Goal: Task Accomplishment & Management: Complete application form

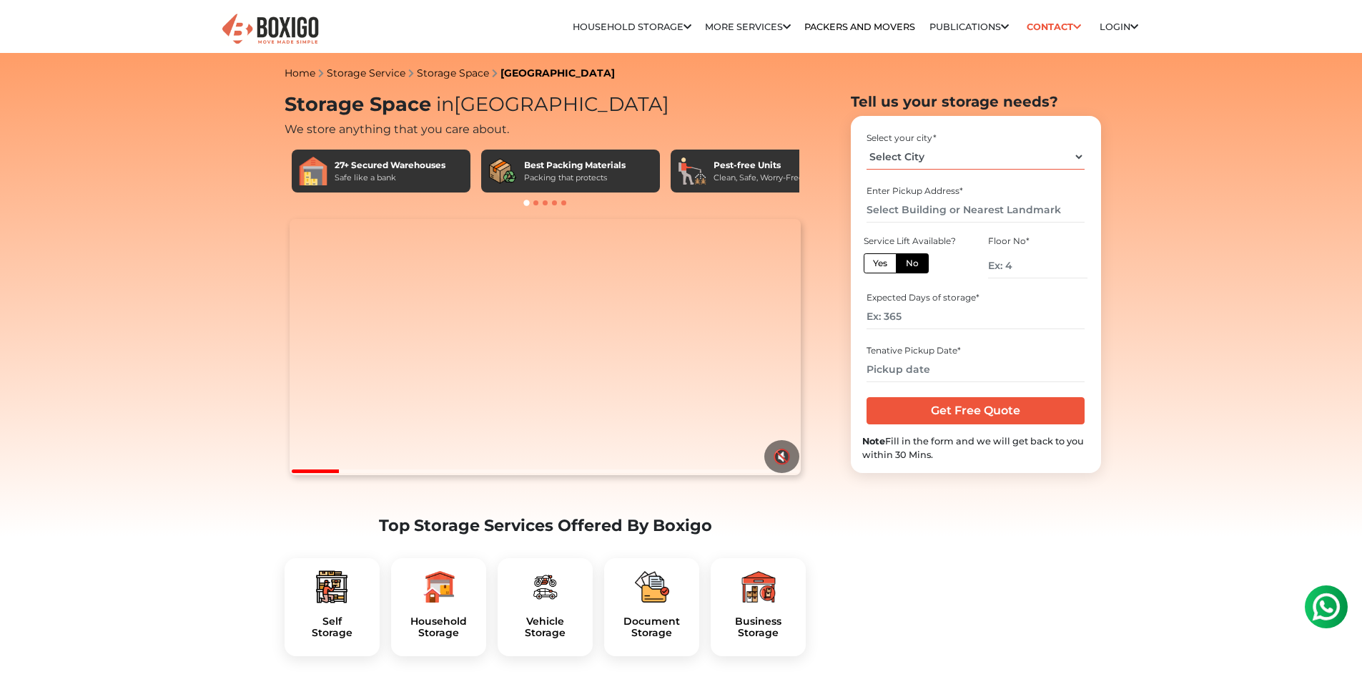
click at [938, 157] on select "Select City [GEOGRAPHIC_DATA] [GEOGRAPHIC_DATA] [GEOGRAPHIC_DATA] [GEOGRAPHIC_D…" at bounding box center [976, 156] width 218 height 25
select select "[GEOGRAPHIC_DATA]"
click at [867, 144] on select "Select City [GEOGRAPHIC_DATA] [GEOGRAPHIC_DATA] [GEOGRAPHIC_DATA] [GEOGRAPHIC_D…" at bounding box center [976, 156] width 218 height 25
click at [990, 216] on input "text" at bounding box center [976, 209] width 218 height 25
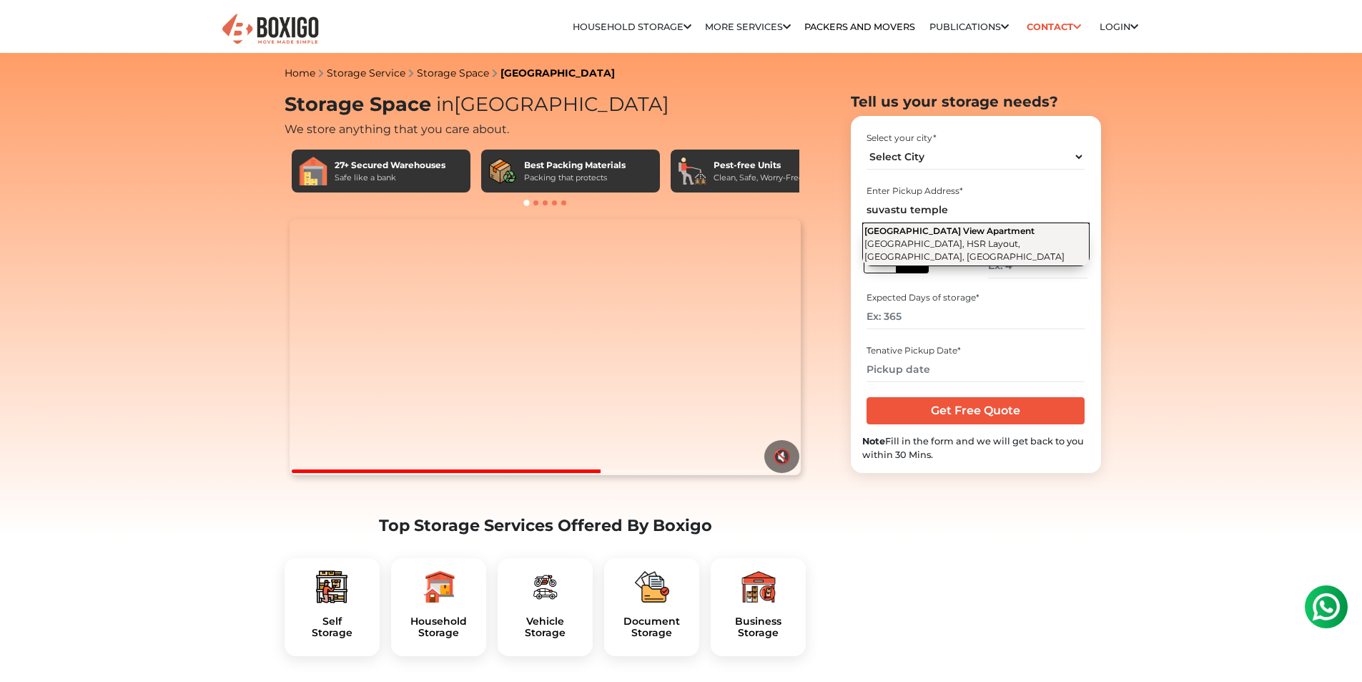
click at [1020, 245] on span "[GEOGRAPHIC_DATA], HSR Layout, [GEOGRAPHIC_DATA], [GEOGRAPHIC_DATA]" at bounding box center [965, 250] width 200 height 24
type input "[GEOGRAPHIC_DATA], [GEOGRAPHIC_DATA], [GEOGRAPHIC_DATA], [GEOGRAPHIC_DATA], [GE…"
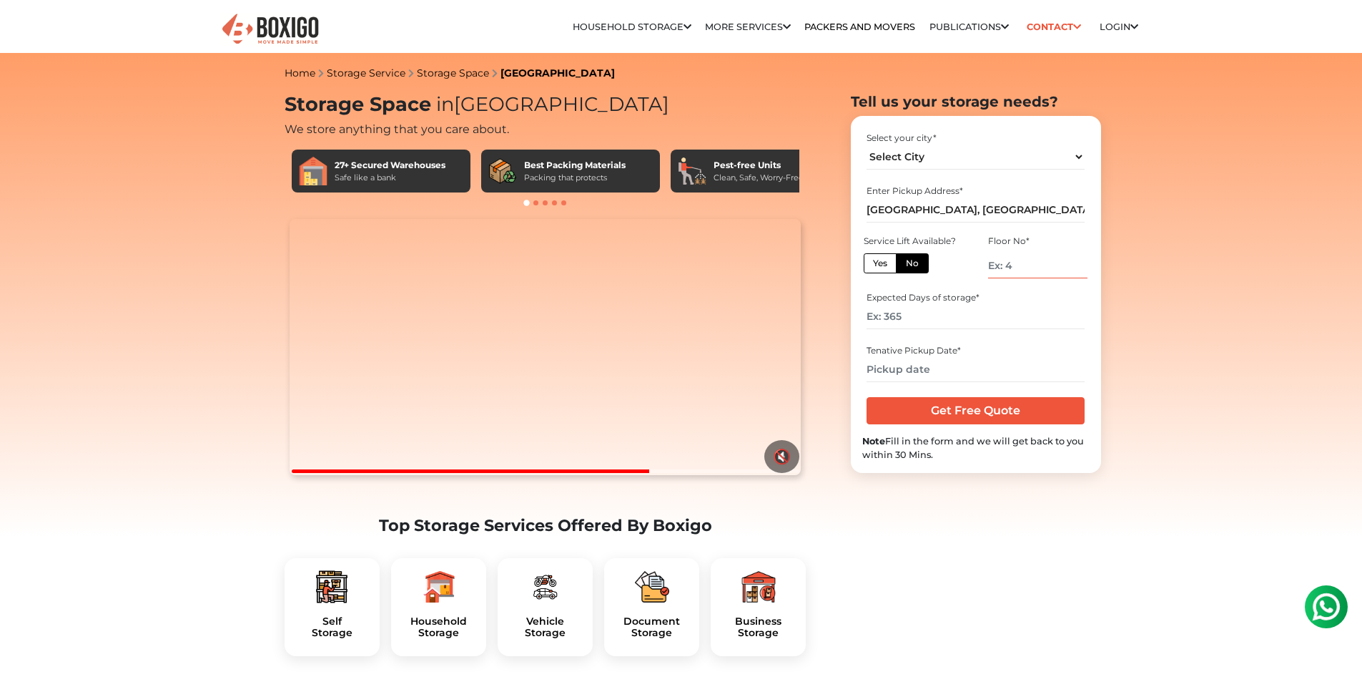
click at [1033, 270] on input "number" at bounding box center [1037, 265] width 99 height 25
type input "1"
click at [968, 312] on input "number" at bounding box center [976, 316] width 218 height 25
type input "500"
click at [948, 364] on input "text" at bounding box center [976, 369] width 218 height 25
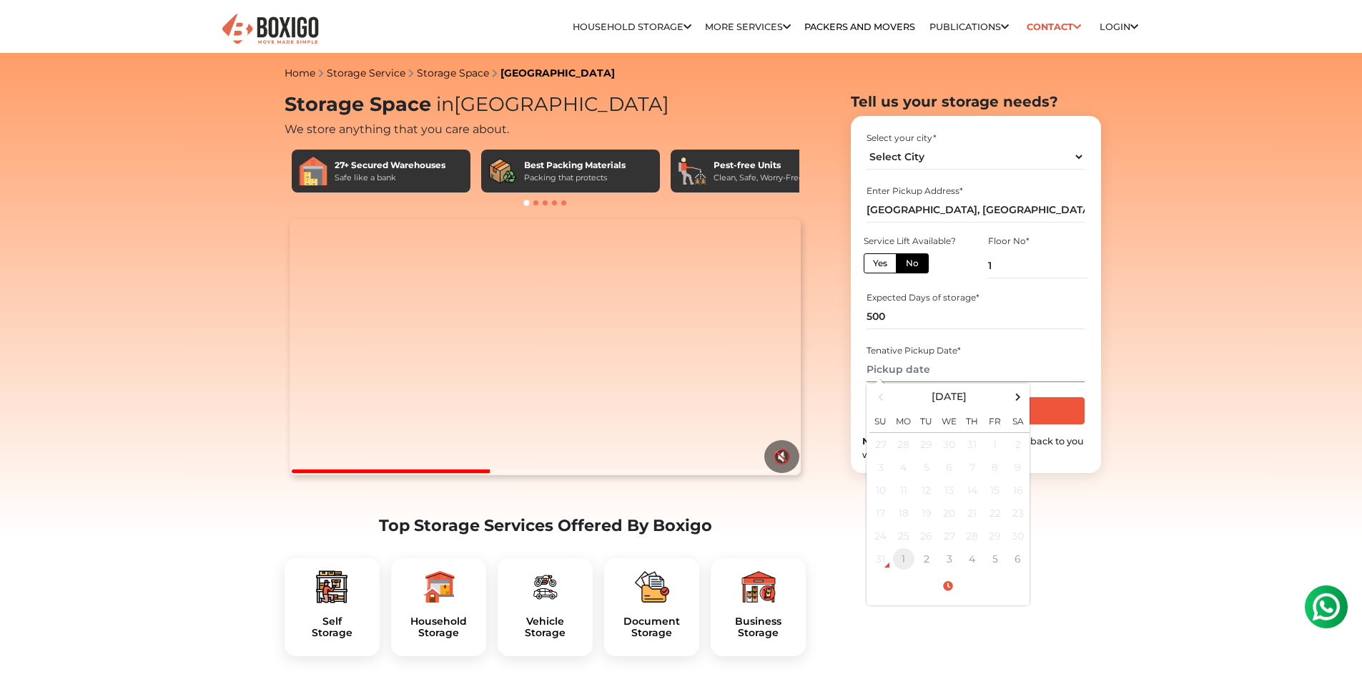
click at [902, 561] on td "1" at bounding box center [903, 558] width 23 height 23
click at [905, 443] on td "1" at bounding box center [903, 444] width 23 height 24
click at [954, 575] on span at bounding box center [948, 586] width 157 height 25
click at [892, 476] on span "06" at bounding box center [889, 477] width 29 height 29
click at [892, 521] on div "08" at bounding box center [889, 518] width 39 height 39
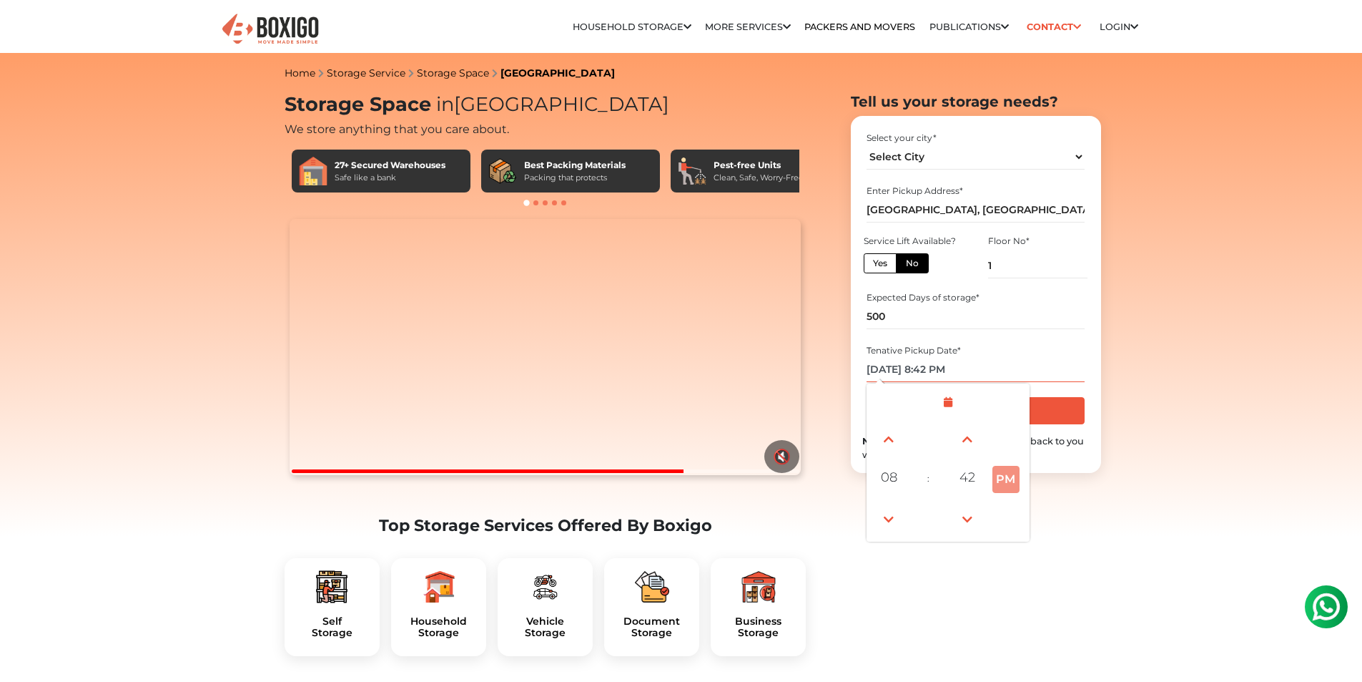
click at [998, 478] on button "PM" at bounding box center [1006, 479] width 27 height 27
click at [972, 449] on span at bounding box center [967, 439] width 29 height 29
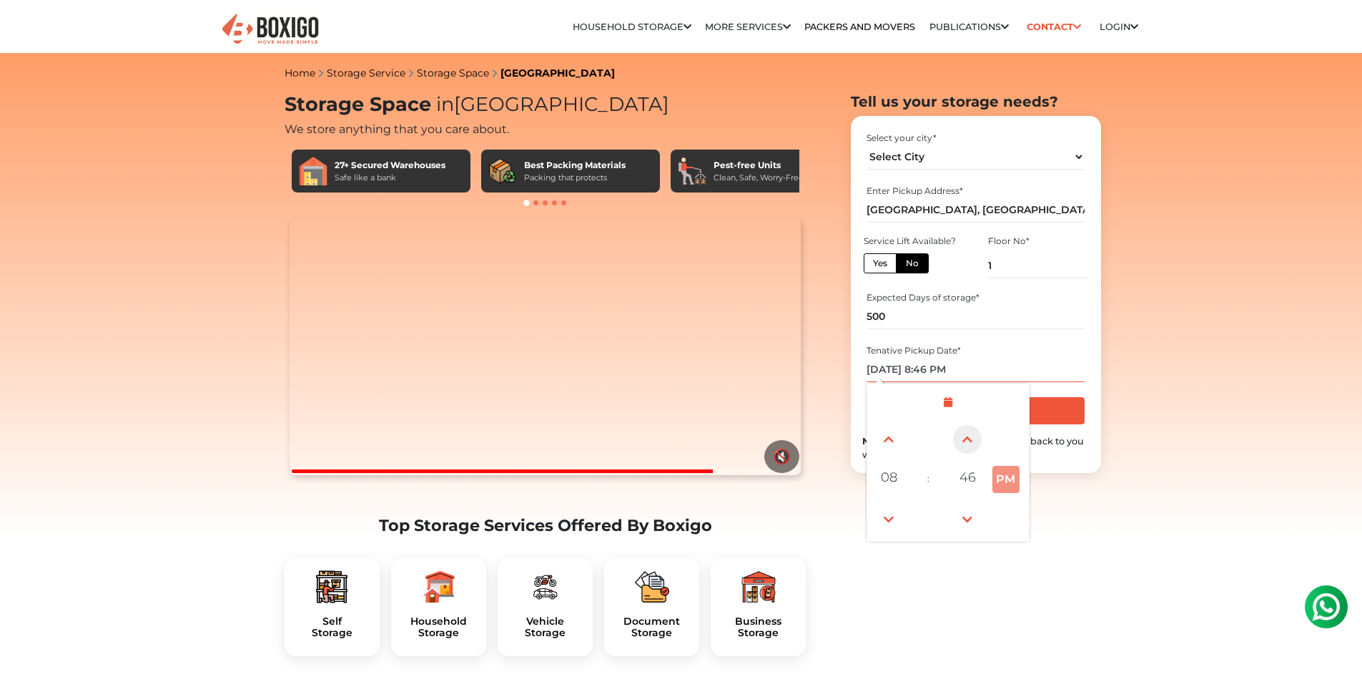
click at [972, 449] on span at bounding box center [967, 439] width 29 height 29
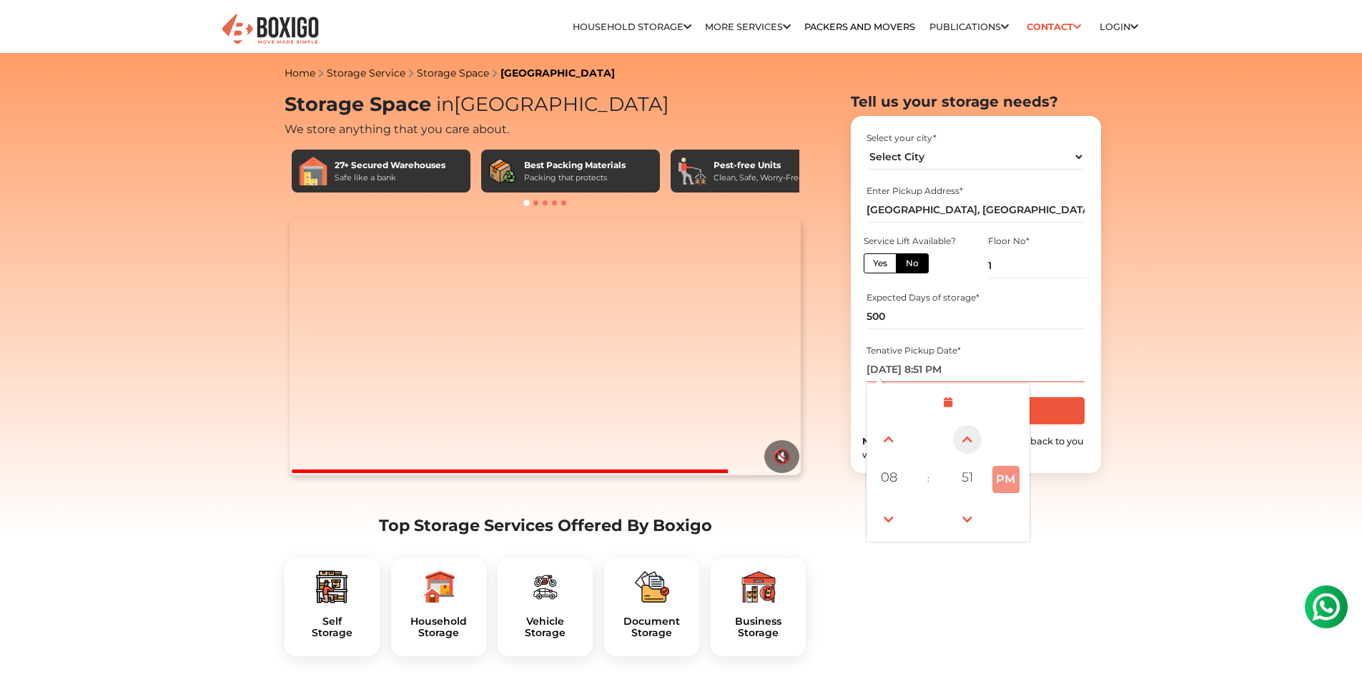
click at [972, 449] on span at bounding box center [967, 439] width 29 height 29
click at [890, 448] on span at bounding box center [889, 439] width 29 height 29
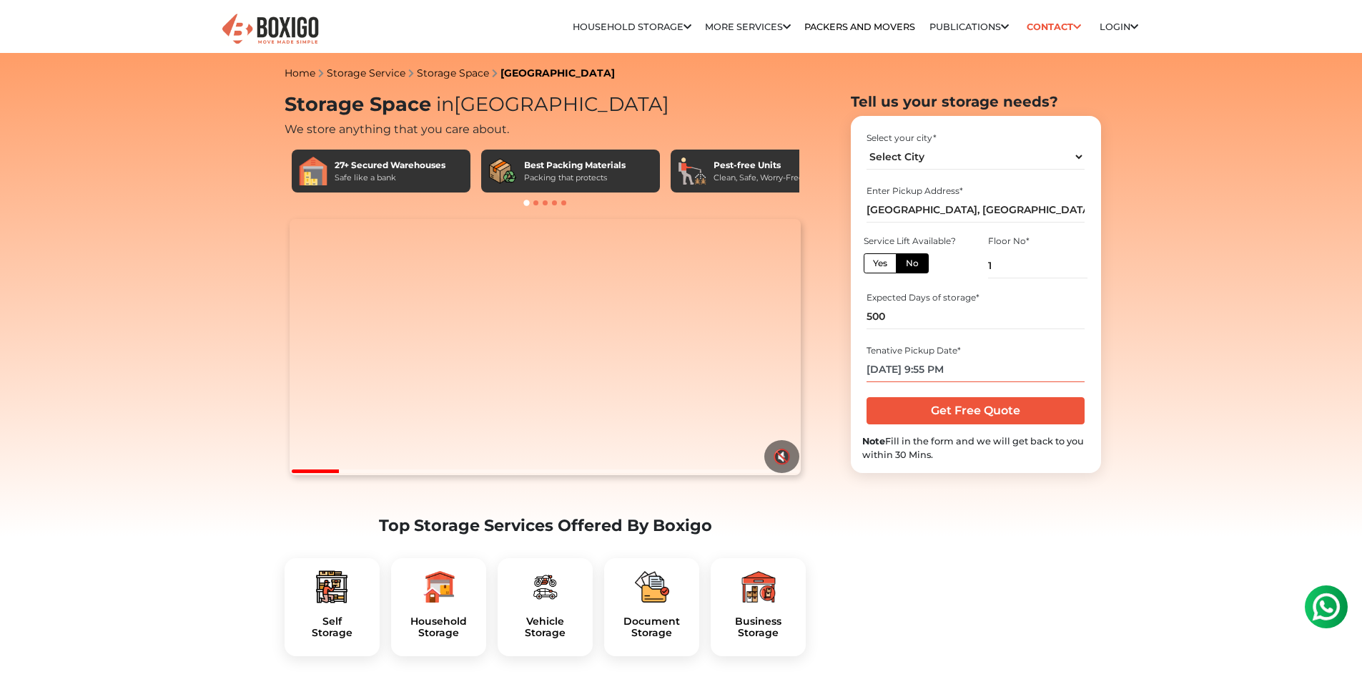
click at [947, 373] on input "[DATE] 9:55 PM" at bounding box center [976, 369] width 218 height 25
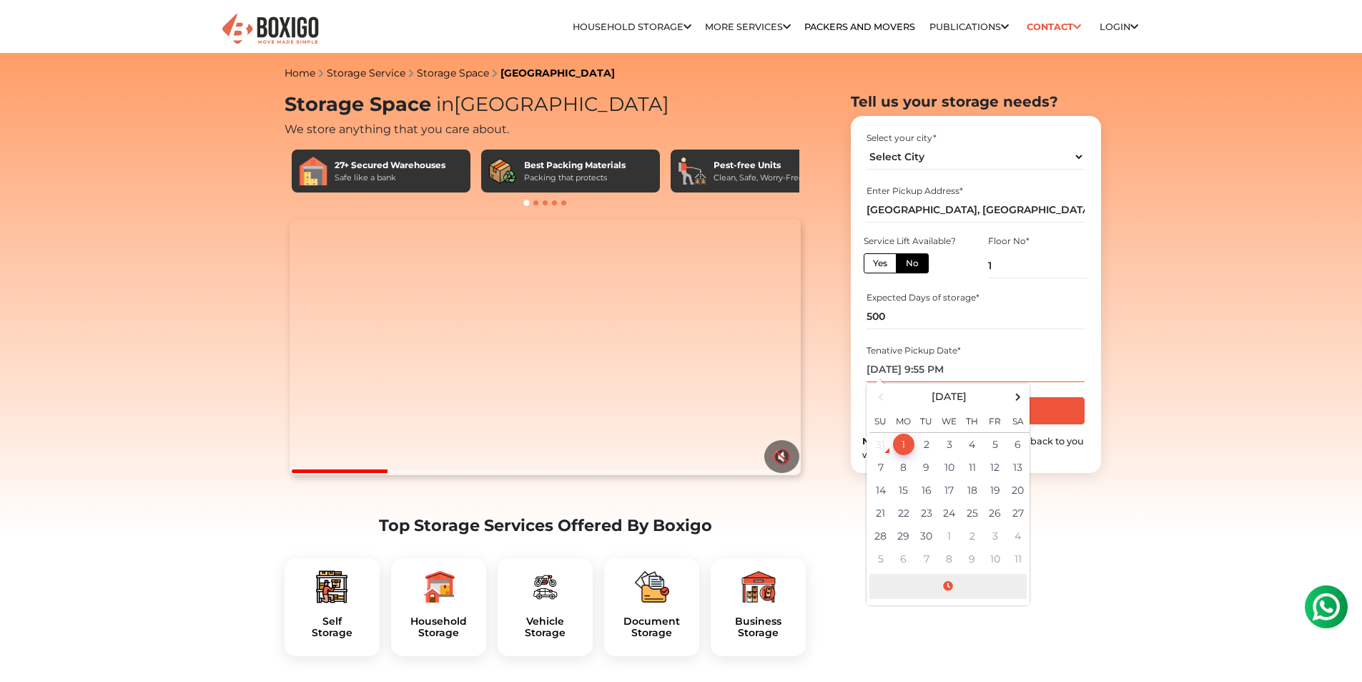
click at [939, 579] on span at bounding box center [948, 586] width 157 height 25
click at [890, 520] on span at bounding box center [889, 519] width 29 height 29
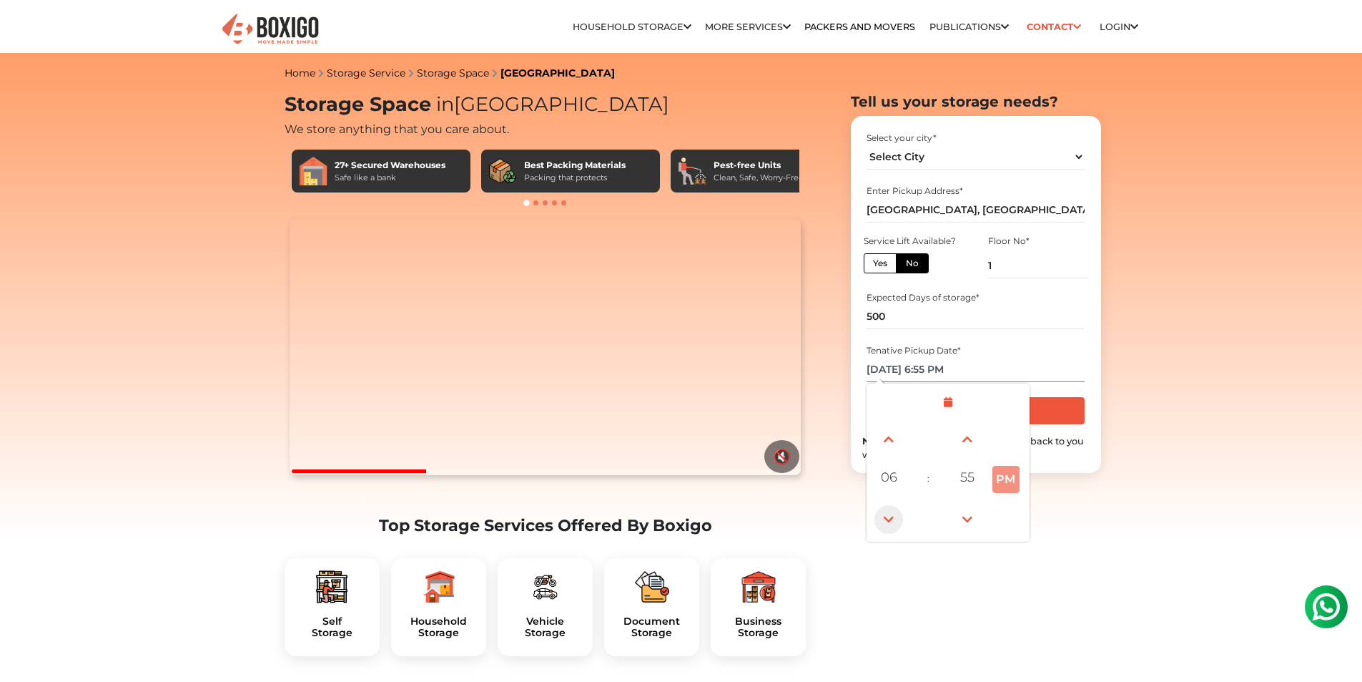
click at [890, 520] on span at bounding box center [889, 519] width 29 height 29
click at [895, 439] on span at bounding box center [889, 439] width 29 height 29
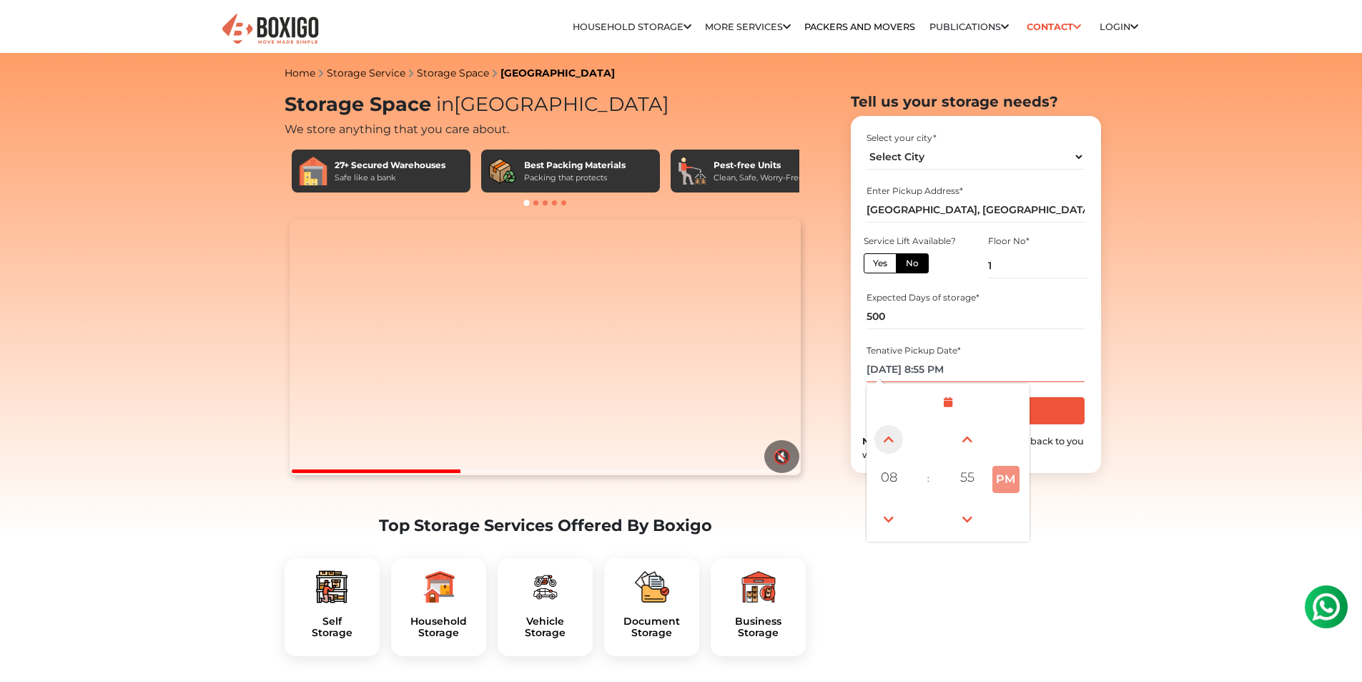
click at [895, 439] on span at bounding box center [889, 439] width 29 height 29
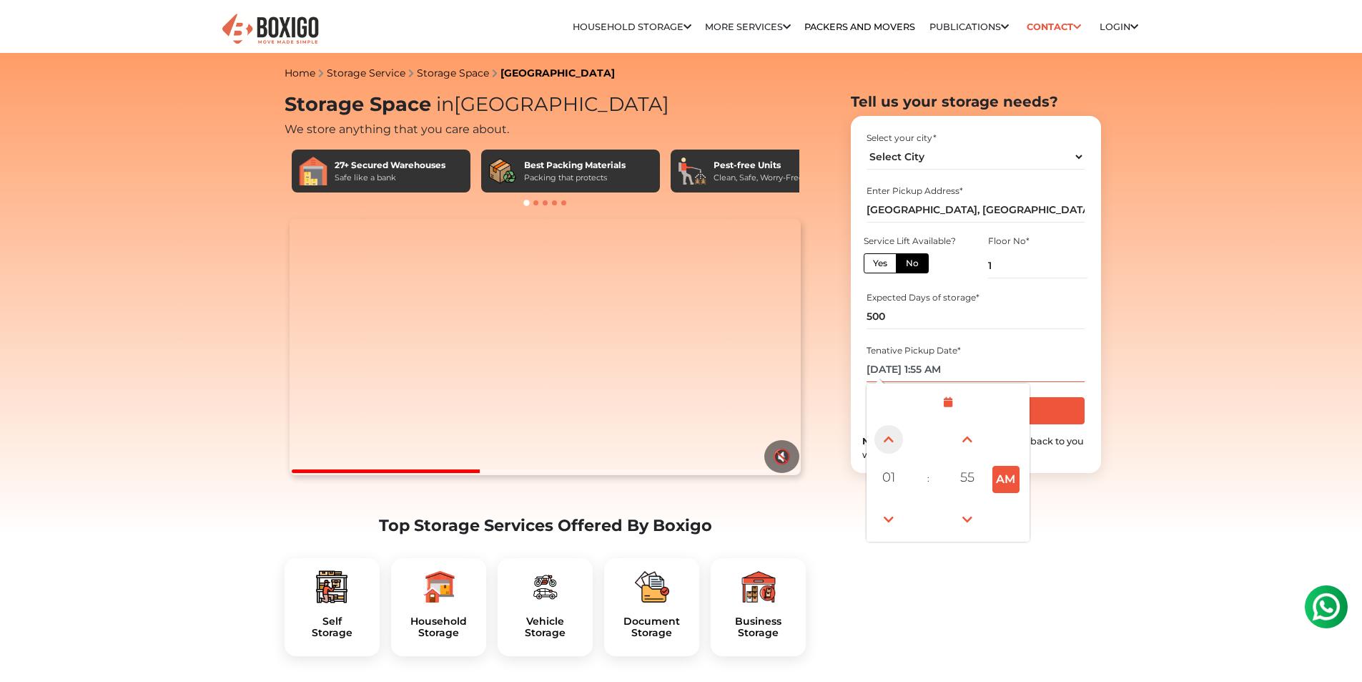
click at [895, 439] on span at bounding box center [889, 439] width 29 height 29
click at [900, 451] on link at bounding box center [888, 439] width 33 height 33
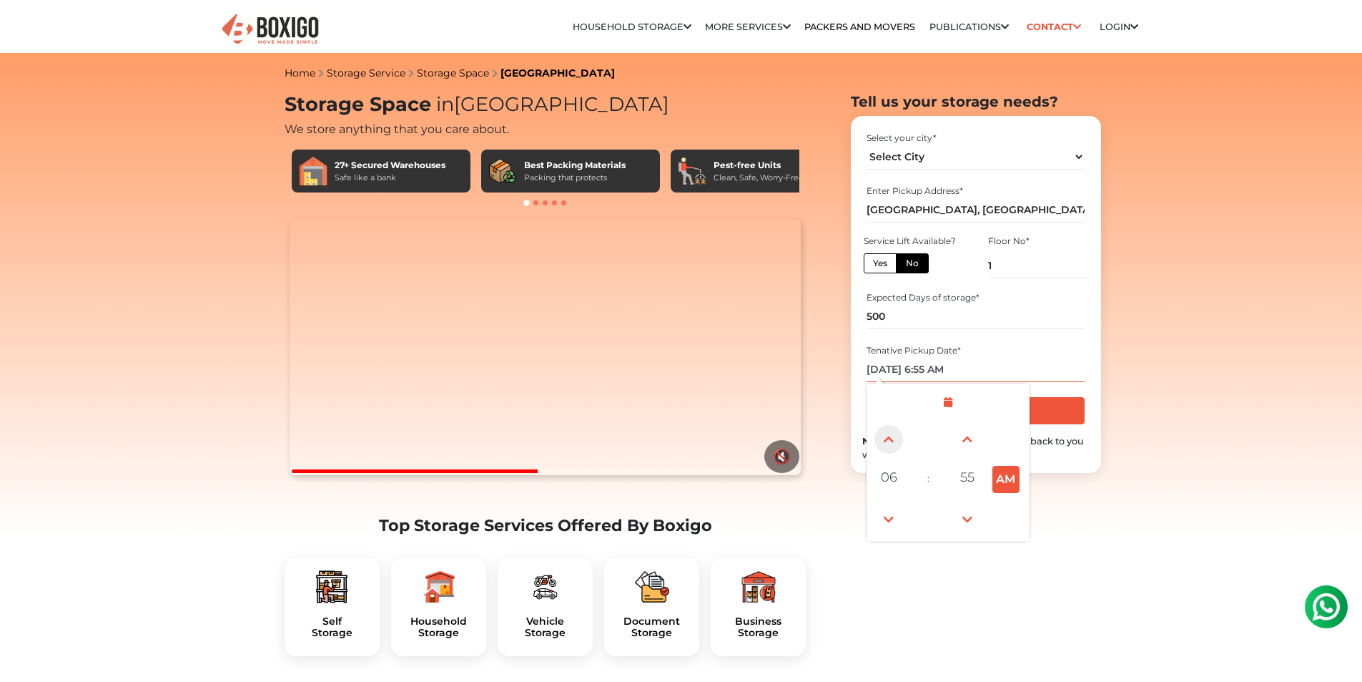
click at [900, 451] on link at bounding box center [888, 439] width 33 height 33
click at [968, 517] on span at bounding box center [967, 519] width 29 height 29
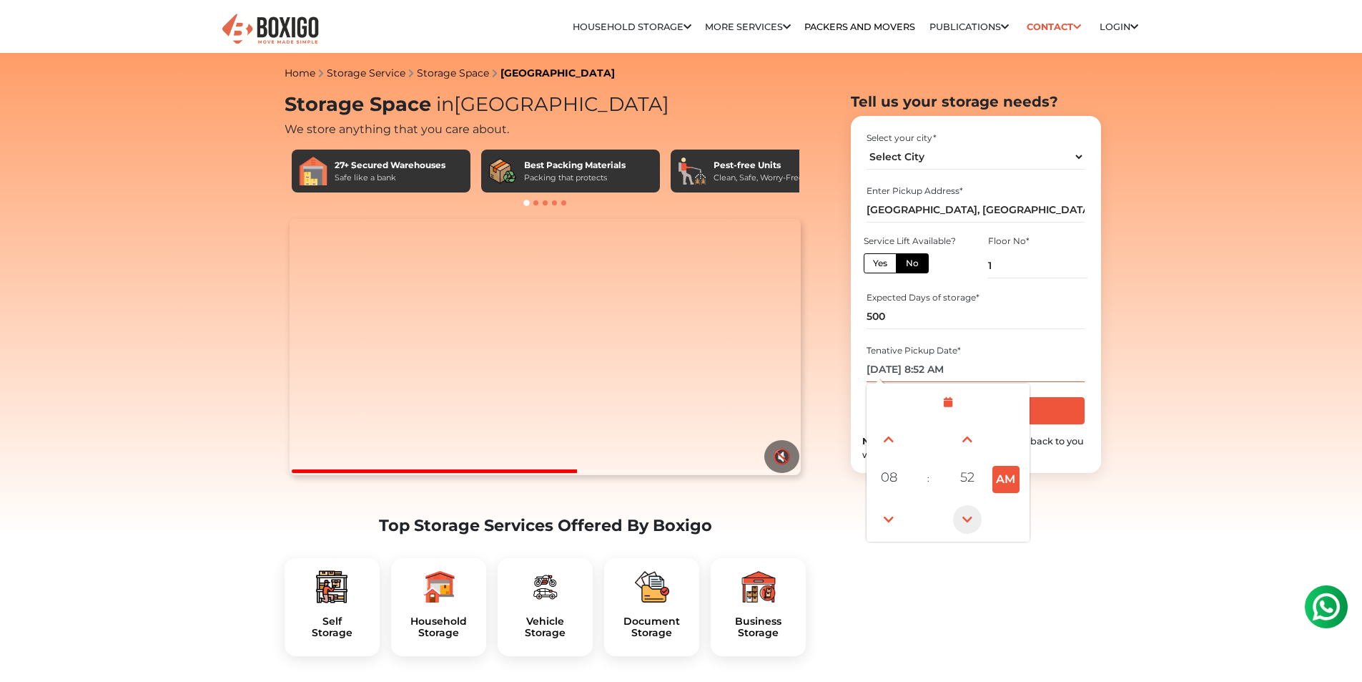
click at [968, 517] on span at bounding box center [967, 519] width 29 height 29
click at [969, 446] on span at bounding box center [967, 439] width 29 height 29
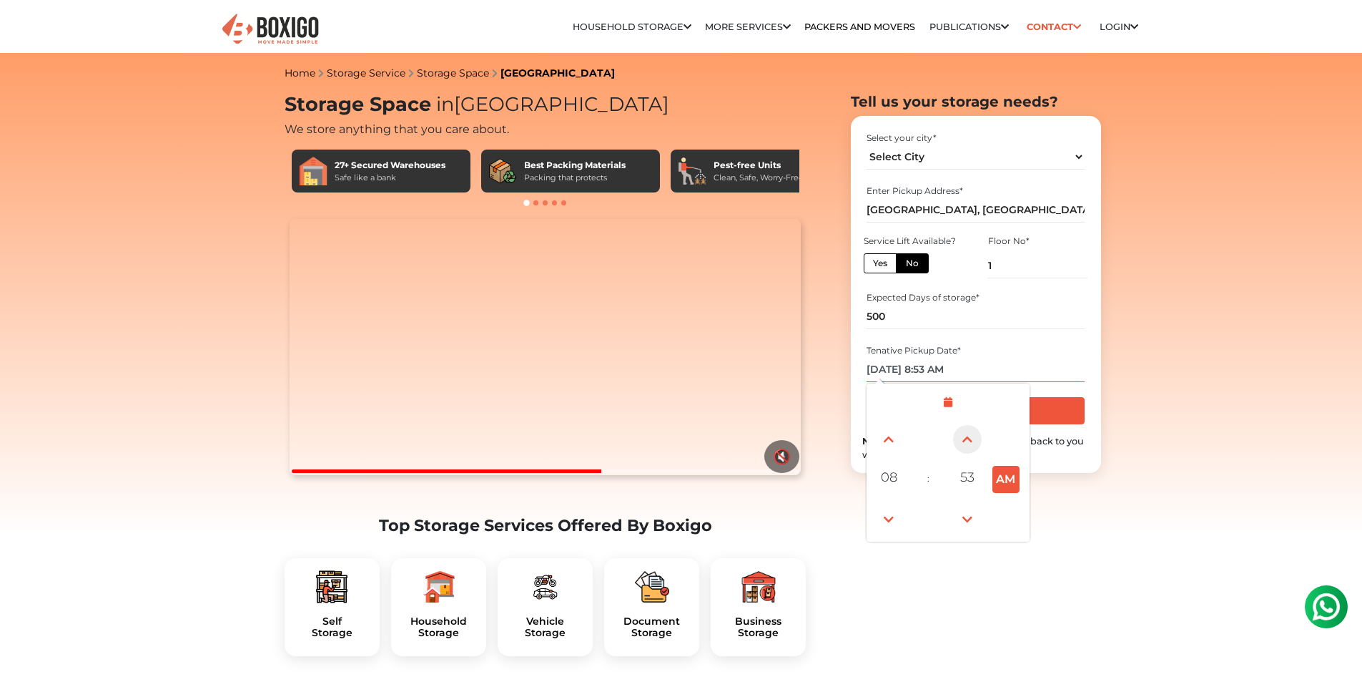
click at [969, 446] on span at bounding box center [967, 439] width 29 height 29
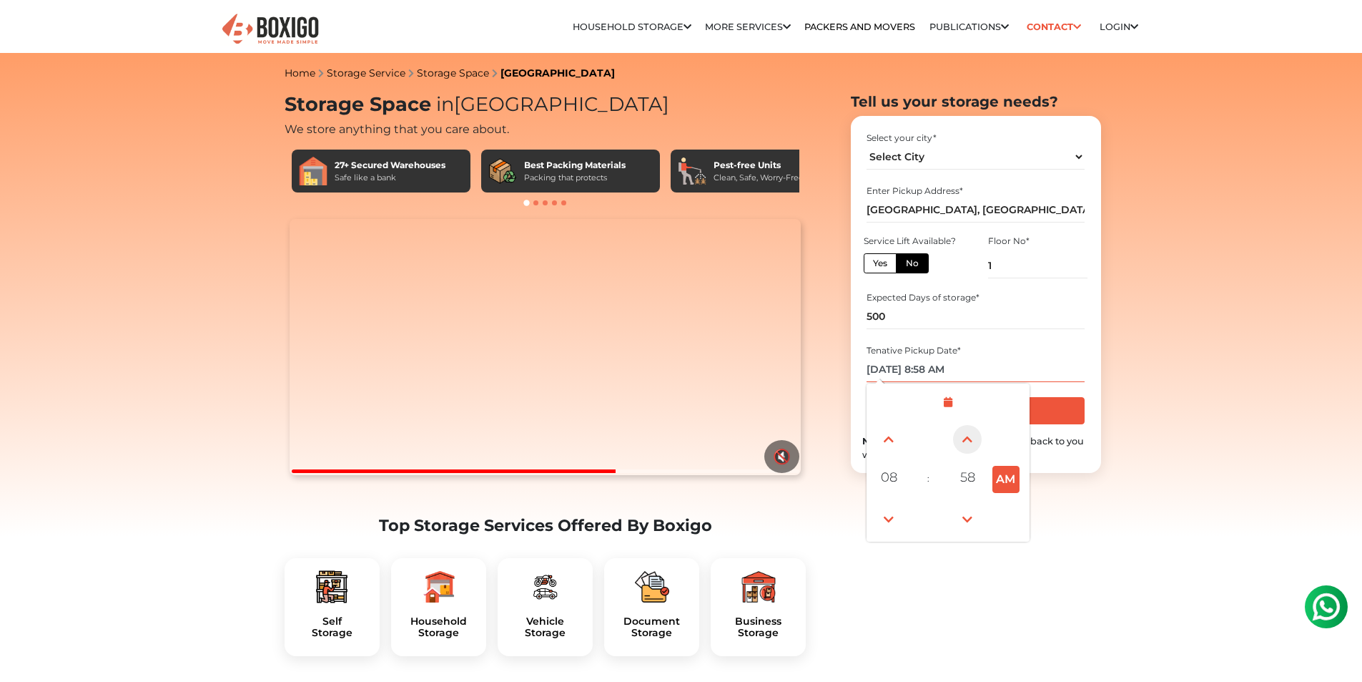
click at [969, 446] on span at bounding box center [967, 439] width 29 height 29
click at [887, 514] on span at bounding box center [889, 519] width 29 height 29
type input "[DATE] 8:00 AM"
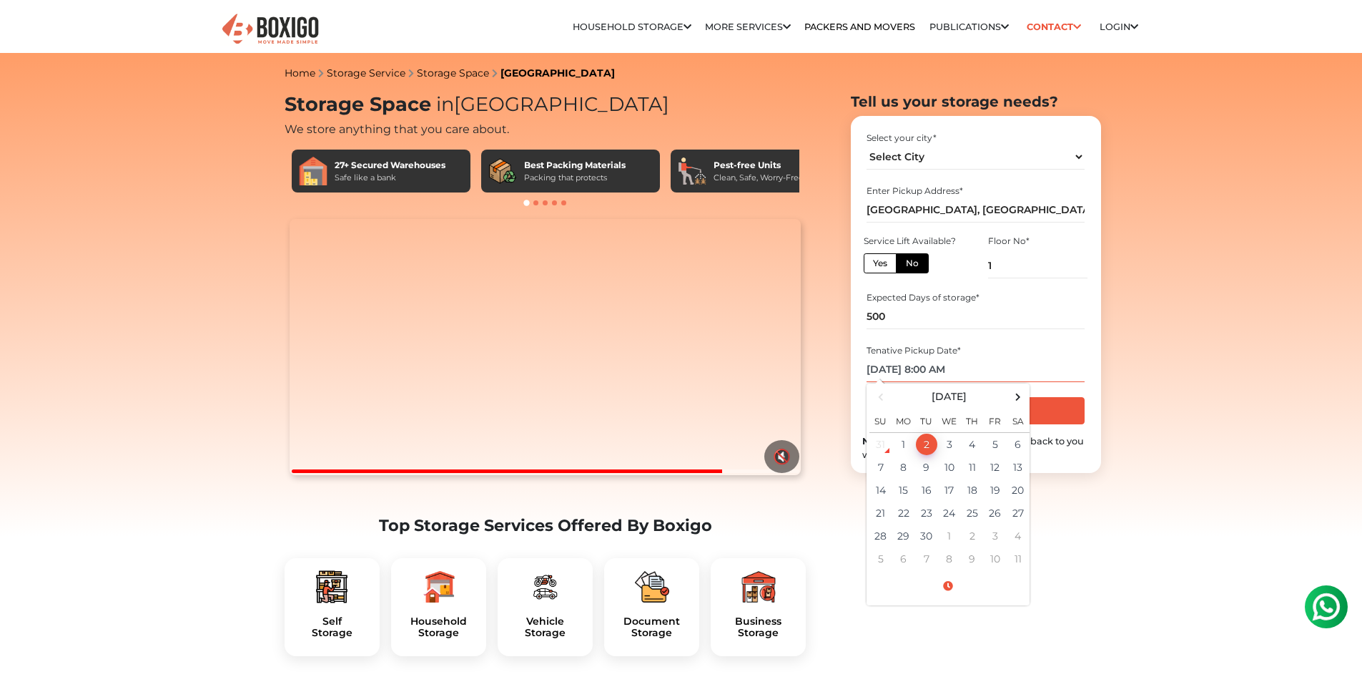
click at [911, 368] on input "[DATE] 8:00 AM" at bounding box center [976, 369] width 218 height 25
click at [910, 444] on td "1" at bounding box center [903, 444] width 23 height 24
click at [909, 445] on td "1" at bounding box center [903, 444] width 23 height 24
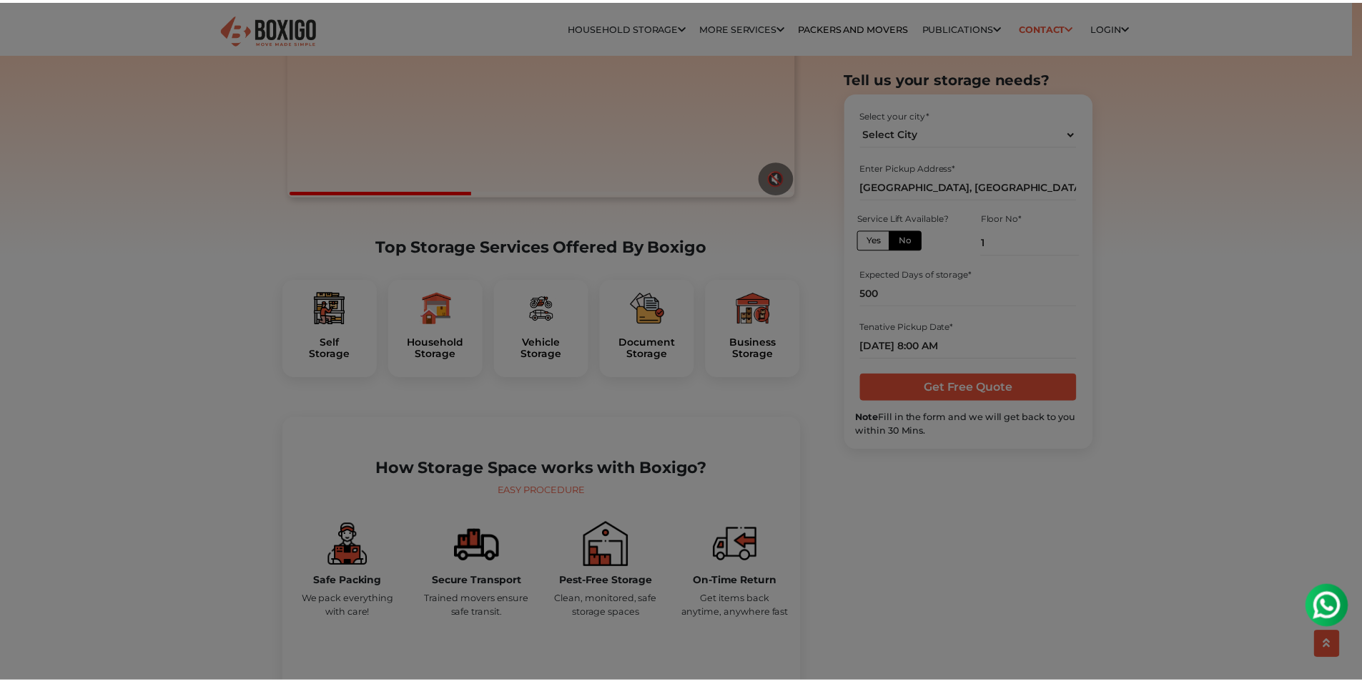
scroll to position [286, 0]
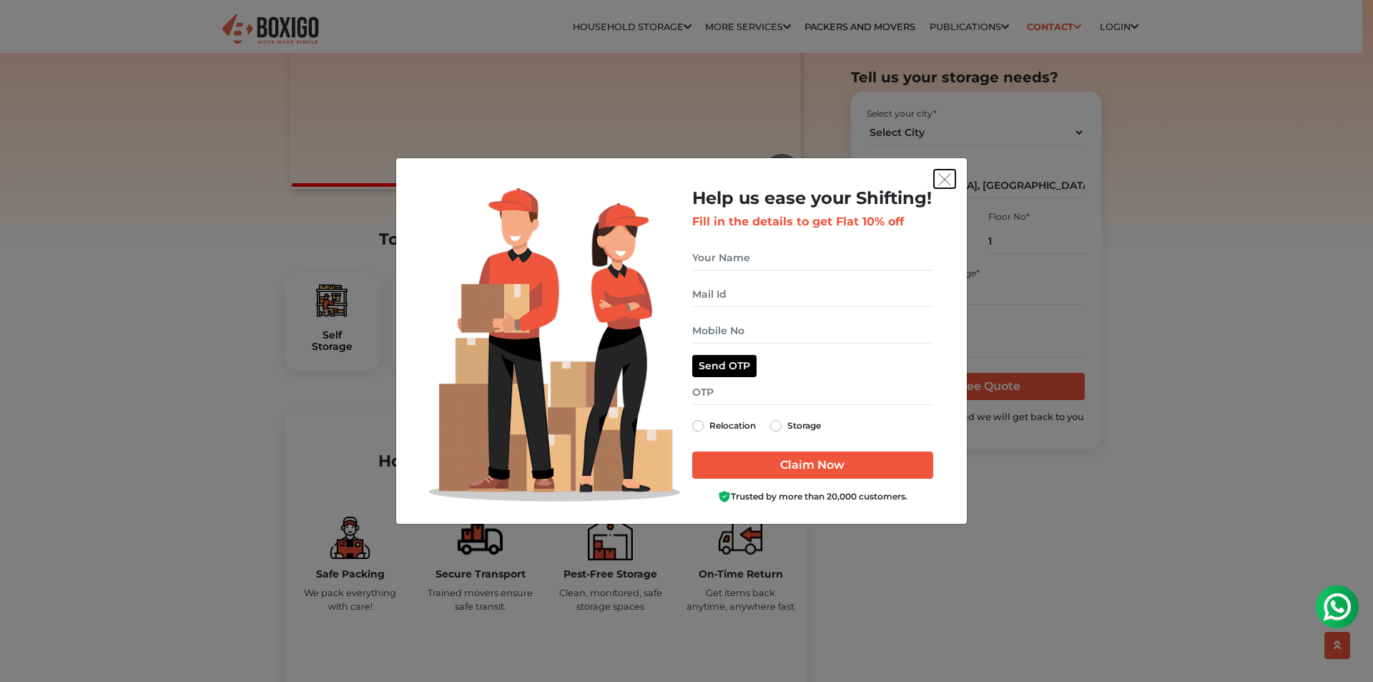
click at [943, 178] on img "get free quote dialog" at bounding box center [944, 179] width 13 height 13
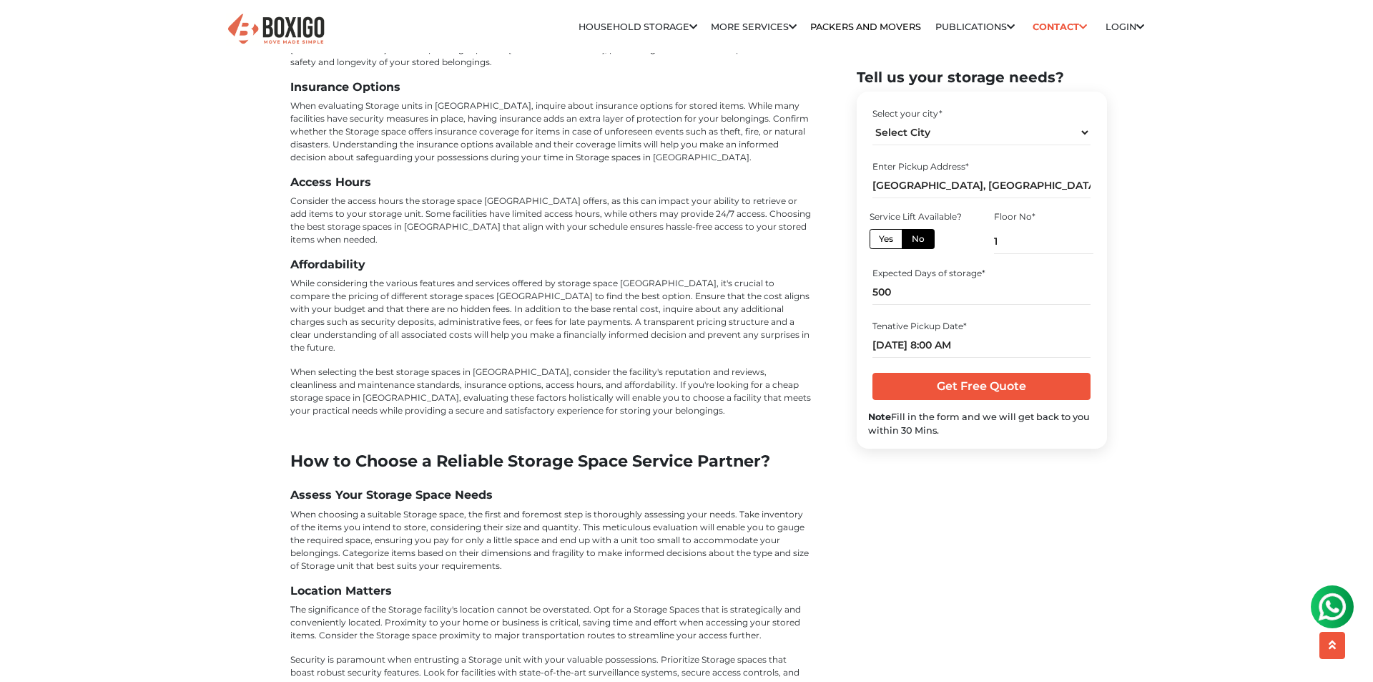
scroll to position [4720, 0]
